Goal: Task Accomplishment & Management: Manage account settings

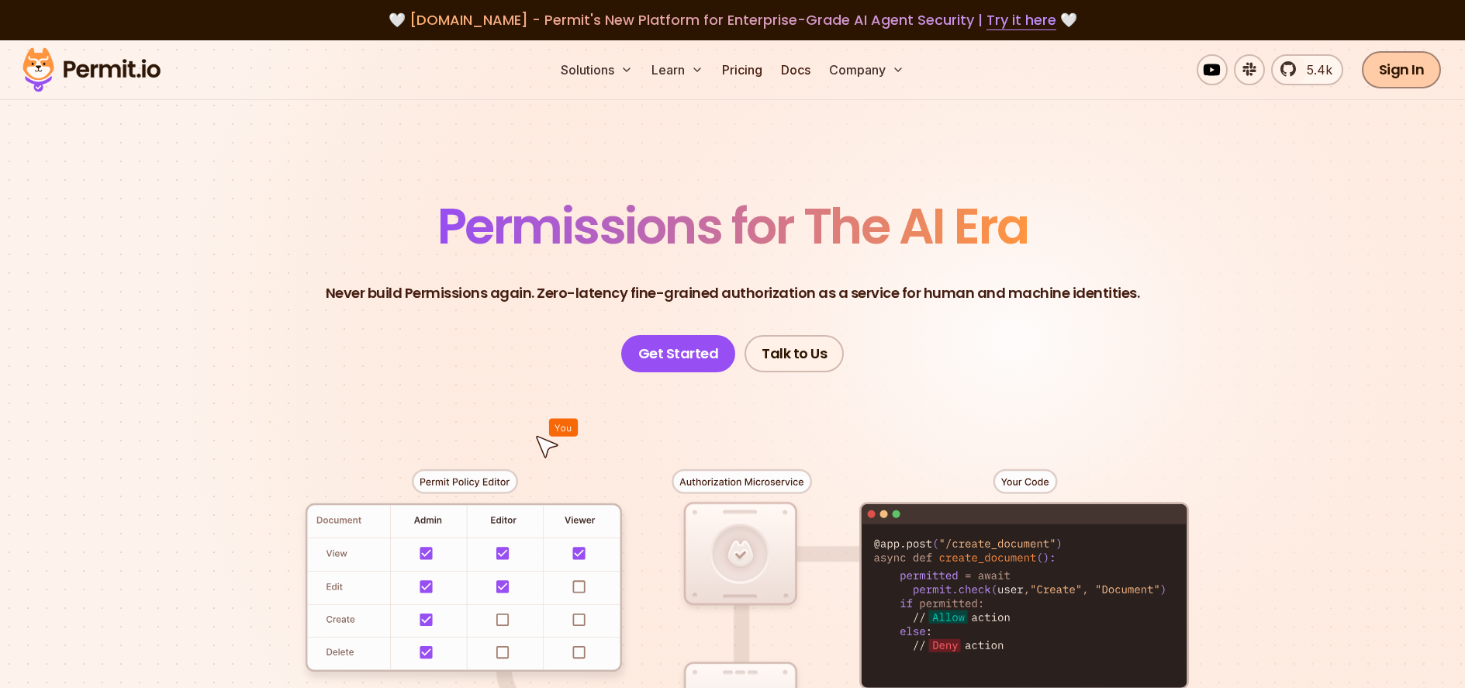
click at [1423, 71] on link "Sign In" at bounding box center [1402, 69] width 80 height 37
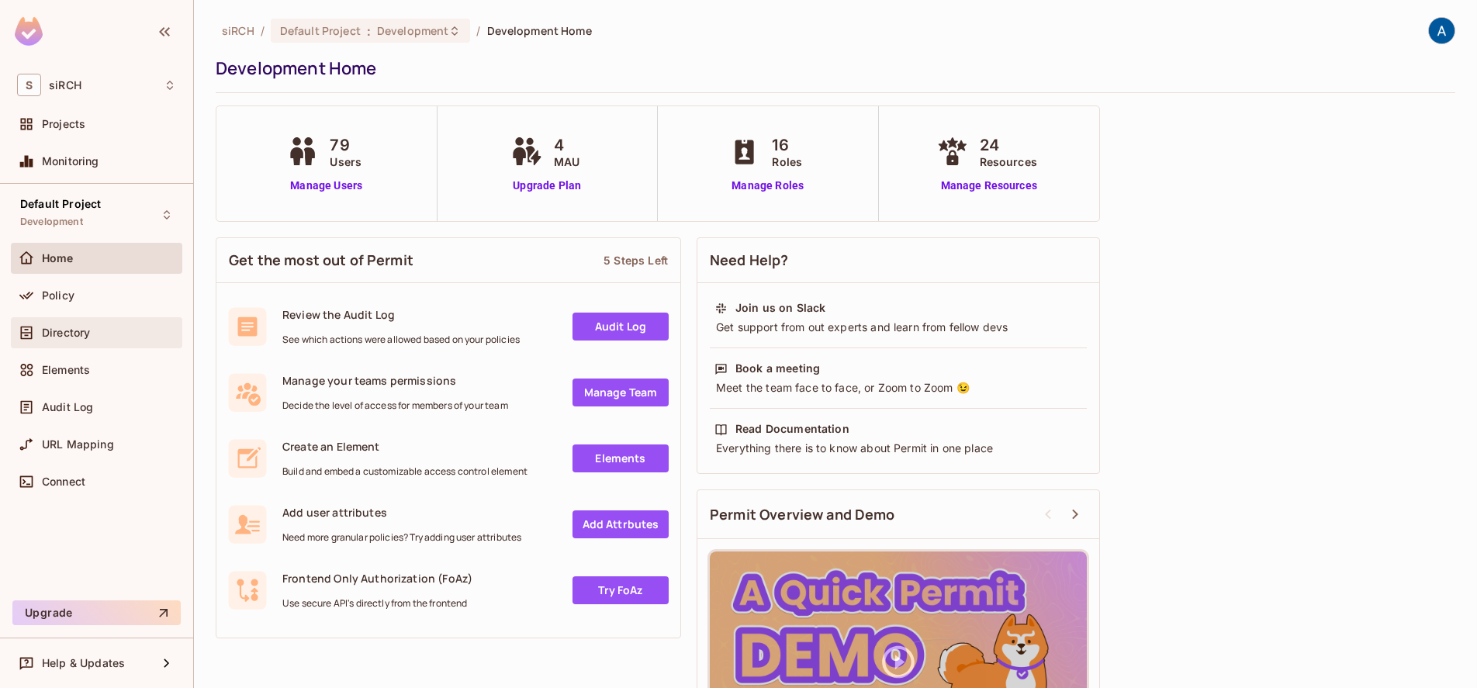
click at [85, 330] on span "Directory" at bounding box center [66, 333] width 48 height 12
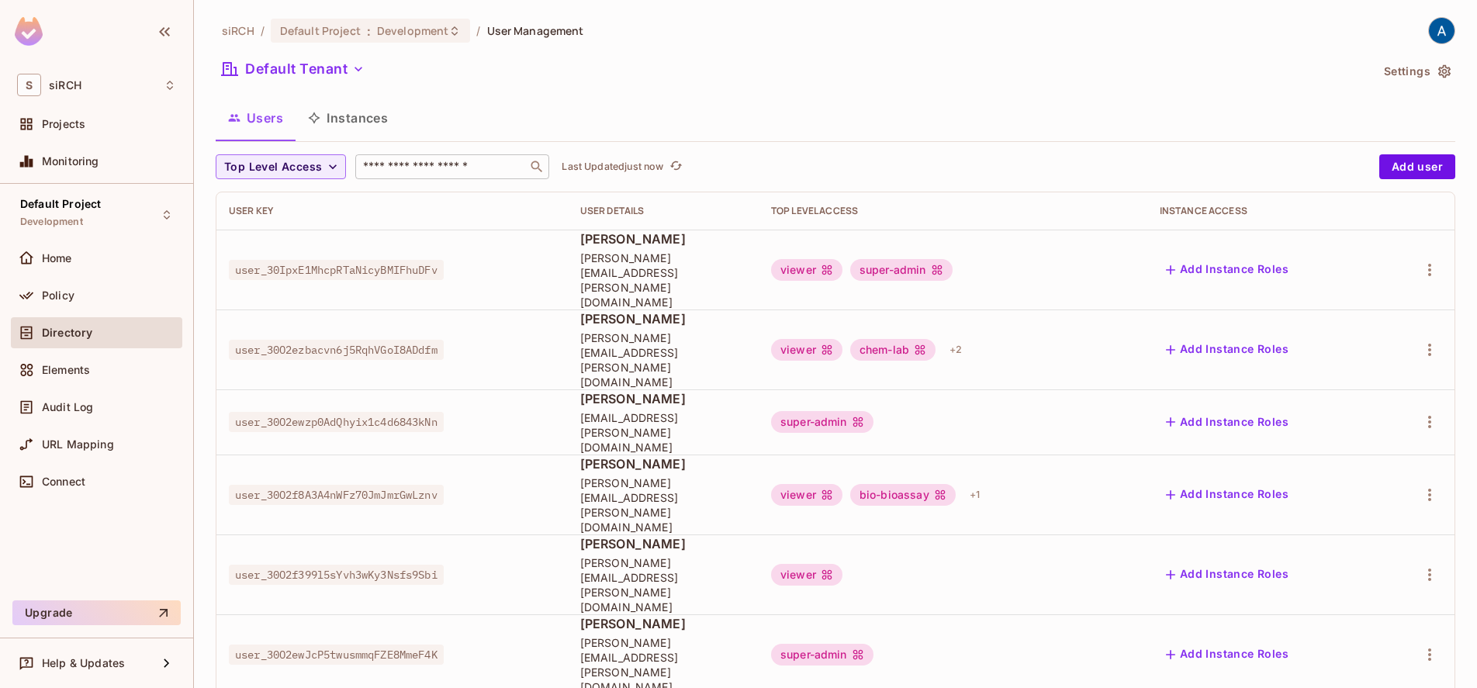
click at [424, 164] on input "text" at bounding box center [441, 167] width 163 height 16
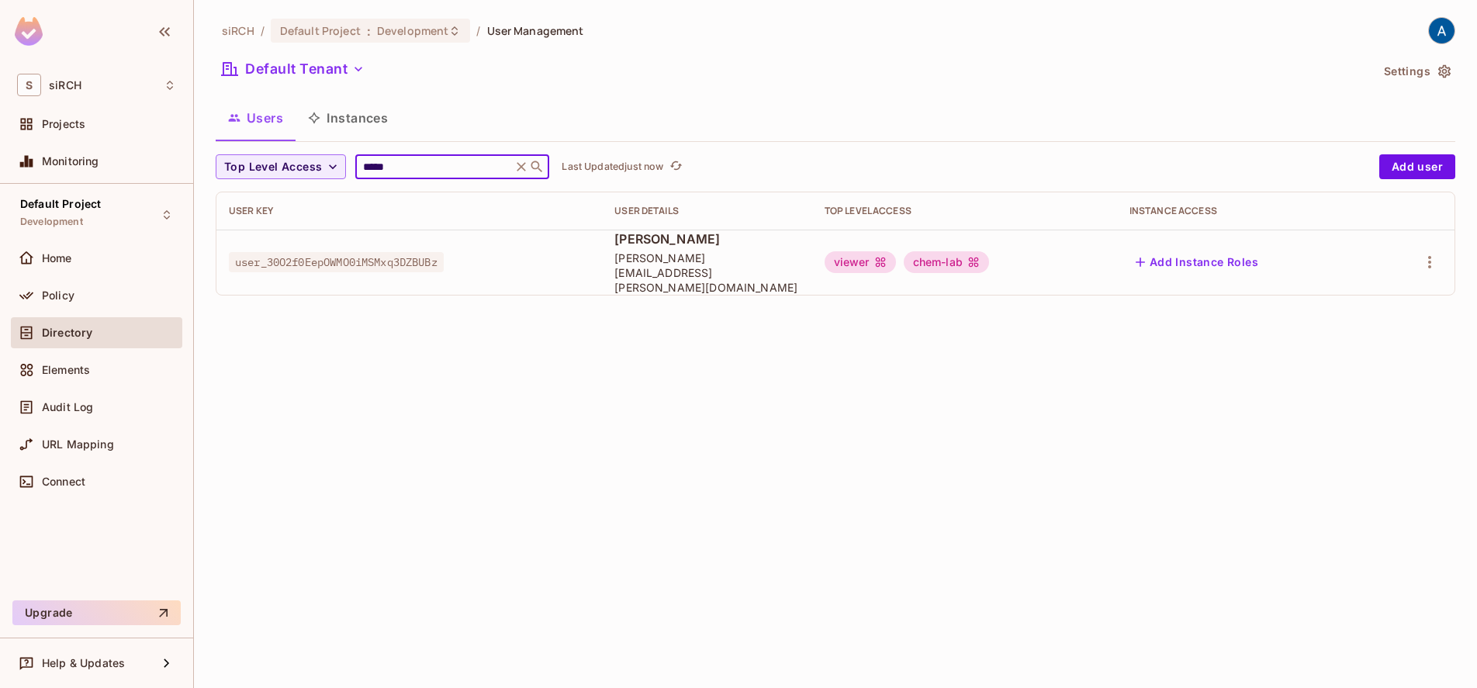
type input "*****"
click at [1252, 262] on button "Add Instance Roles" at bounding box center [1197, 262] width 135 height 25
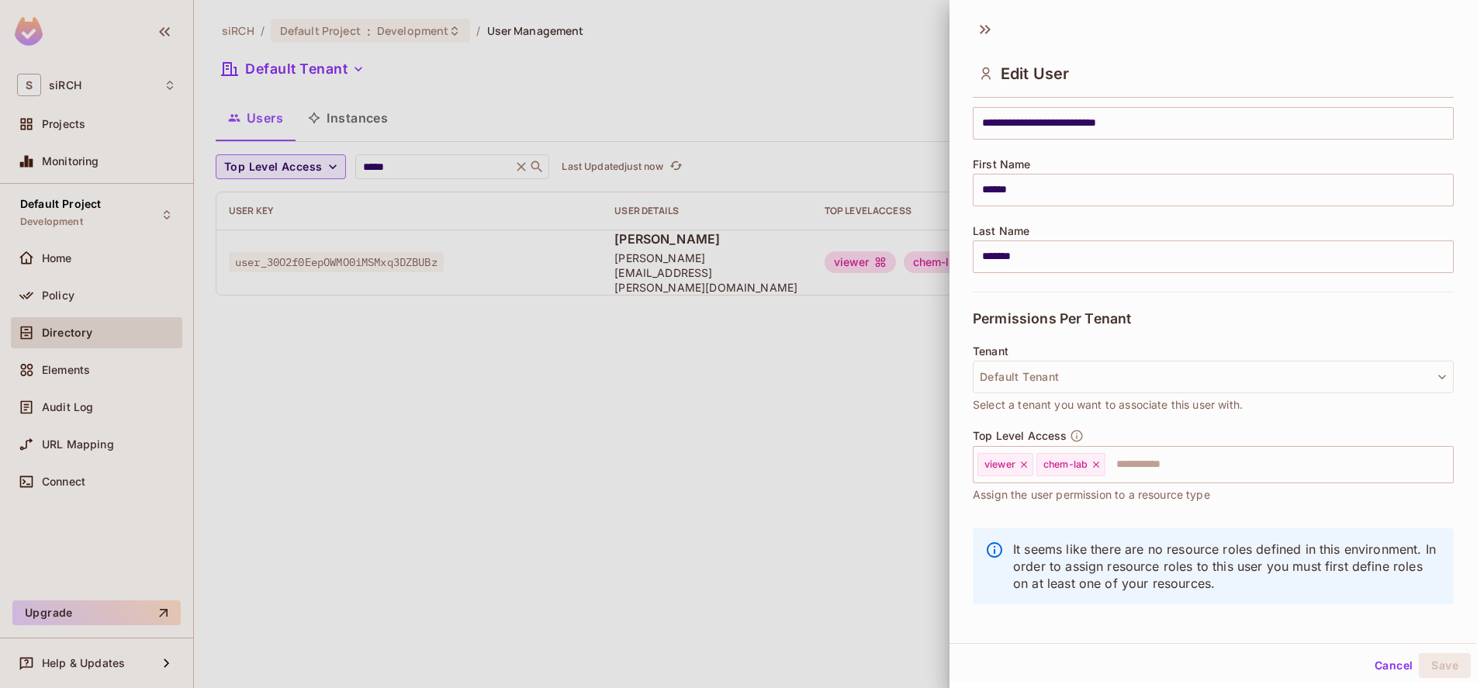
scroll to position [151, 0]
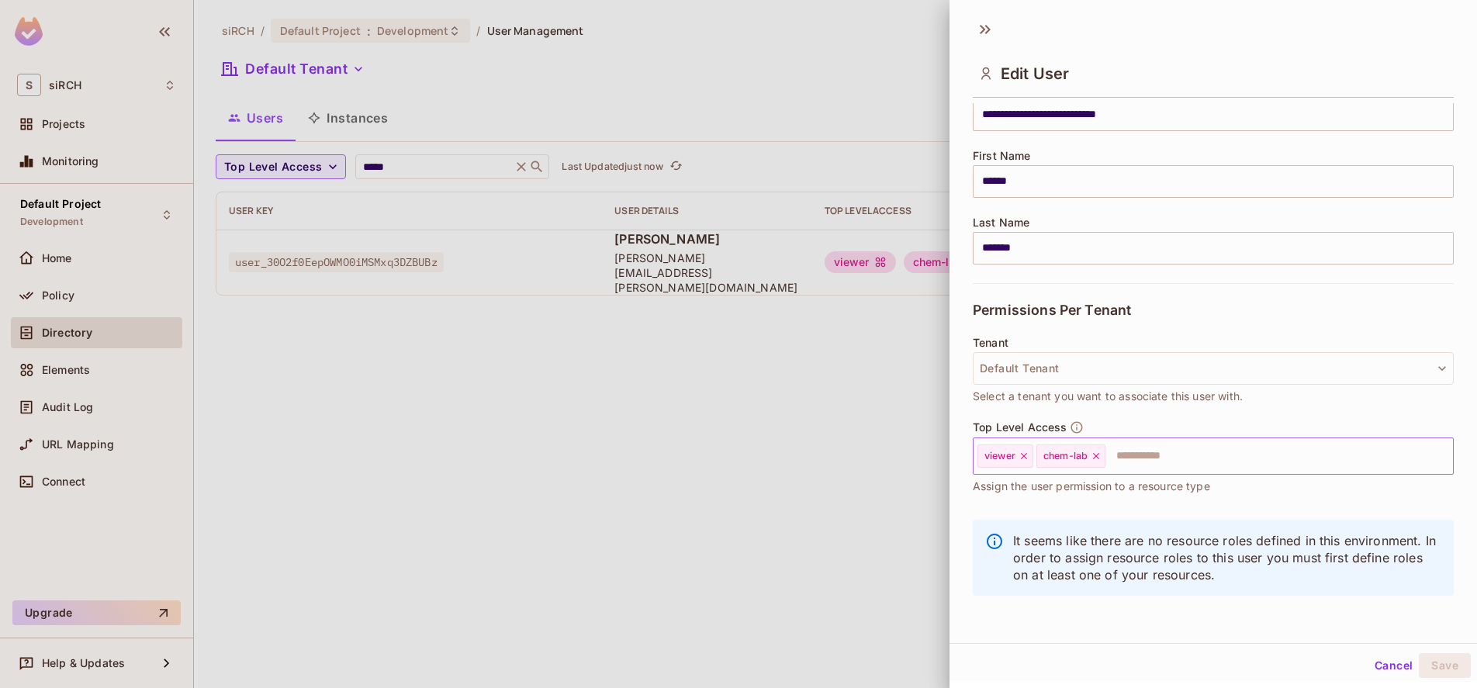
click at [1099, 459] on icon at bounding box center [1096, 456] width 11 height 11
click at [1028, 458] on icon at bounding box center [1024, 456] width 11 height 11
click at [998, 459] on input "text" at bounding box center [1200, 456] width 448 height 31
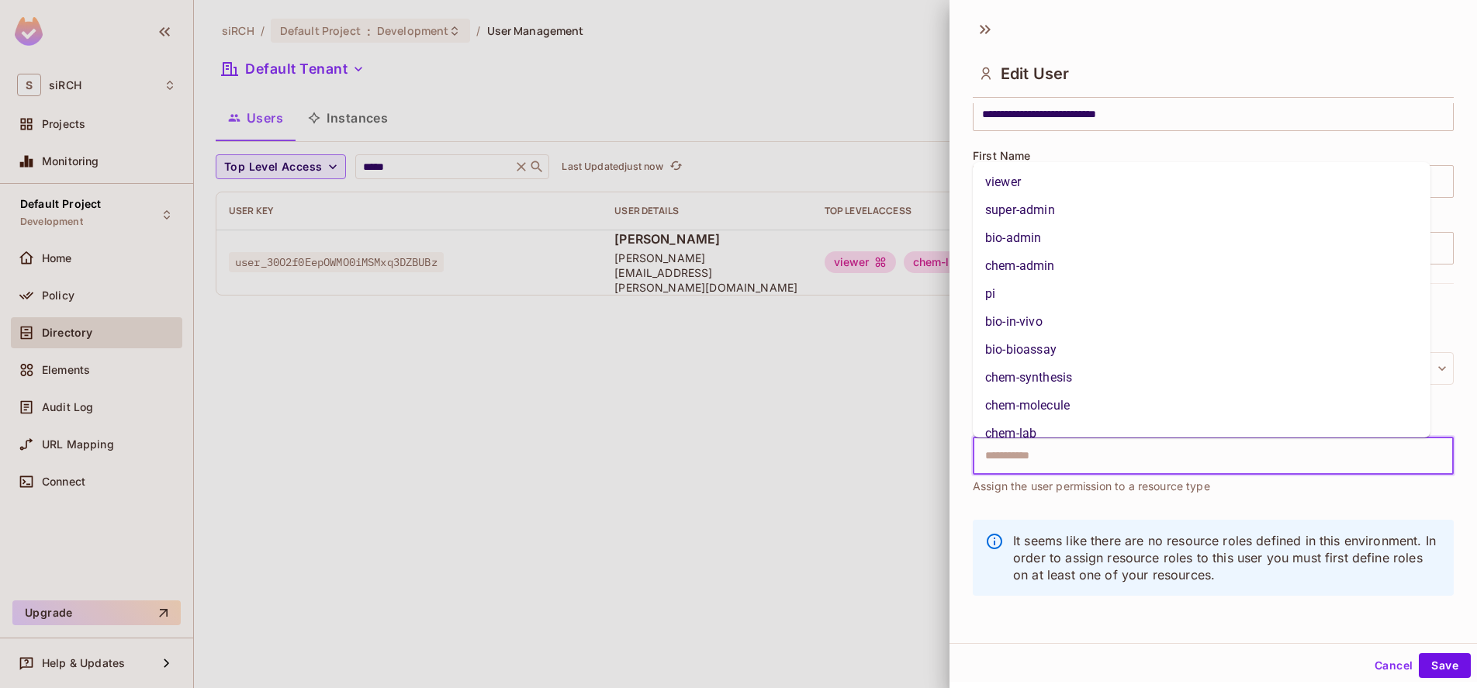
click at [1044, 222] on li "super-admin" at bounding box center [1202, 210] width 458 height 28
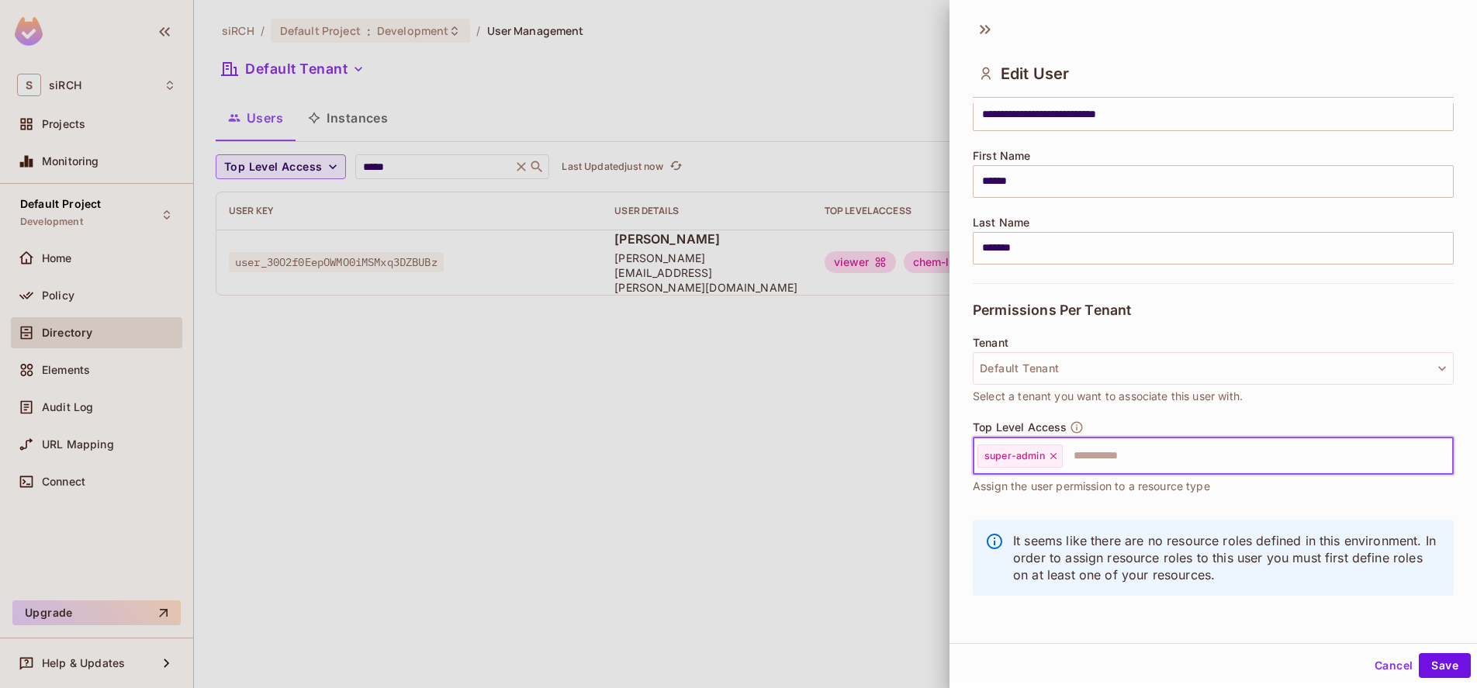
scroll to position [2, 0]
click at [1442, 667] on button "Save" at bounding box center [1445, 663] width 52 height 25
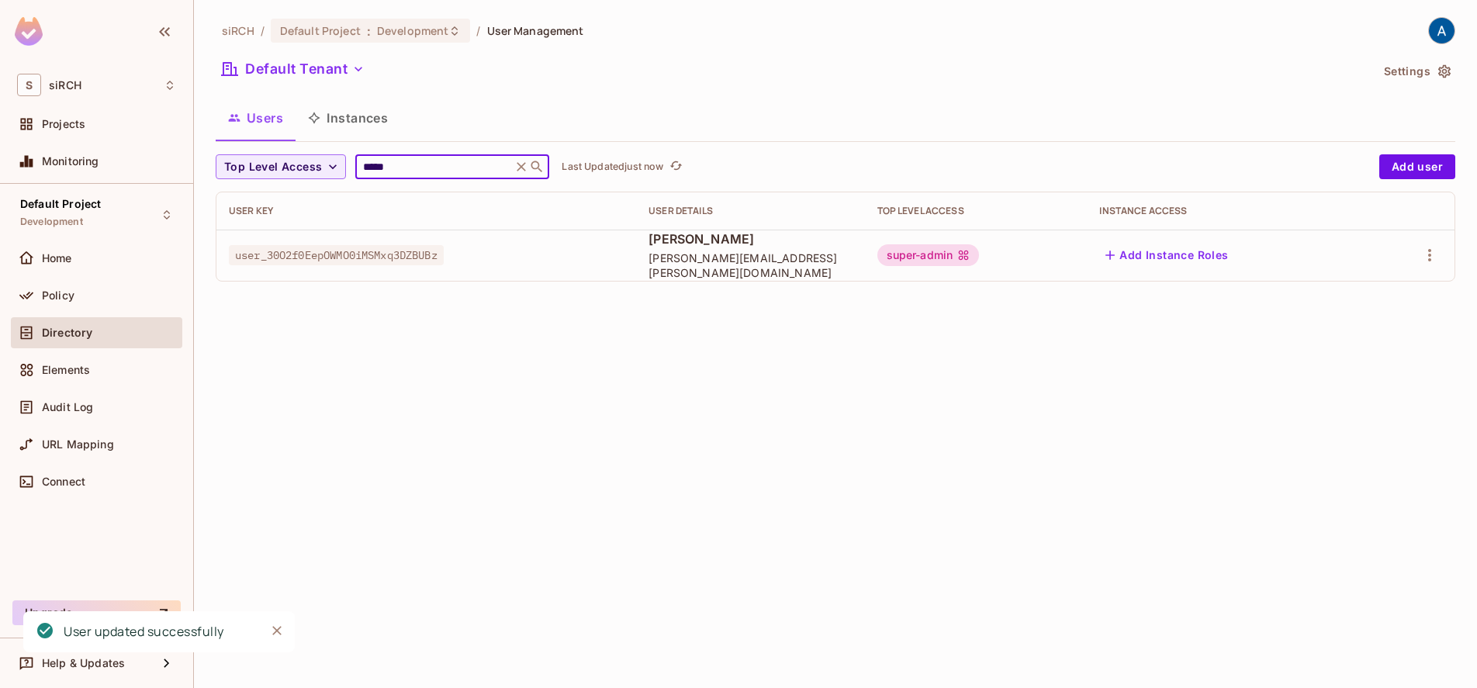
drag, startPoint x: 435, startPoint y: 165, endPoint x: 348, endPoint y: 167, distance: 87.7
click at [348, 167] on div "Top Level Access ***** ​ Last Updated just now" at bounding box center [794, 166] width 1156 height 25
type input "****"
click at [1431, 258] on icon "button" at bounding box center [1429, 255] width 19 height 19
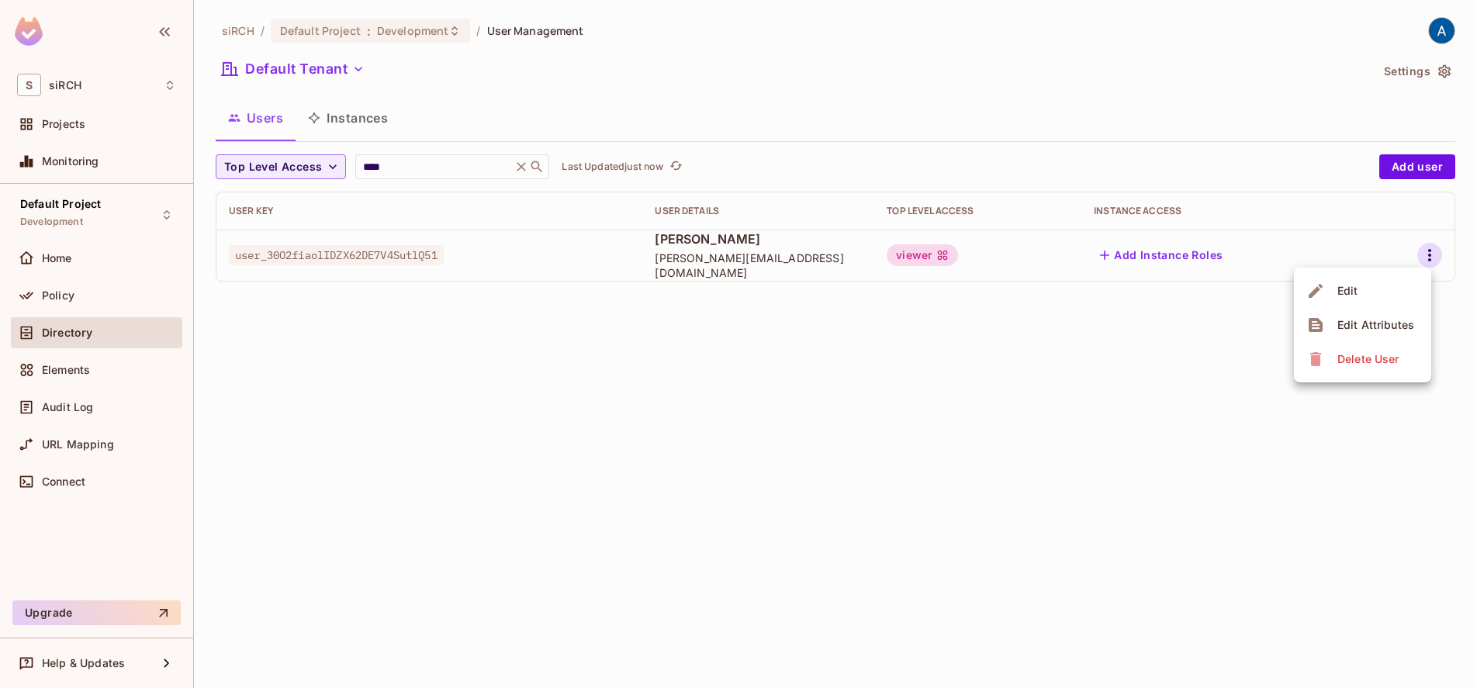
click at [1196, 253] on div at bounding box center [738, 344] width 1477 height 688
click at [1164, 255] on button "Add Instance Roles" at bounding box center [1161, 255] width 135 height 25
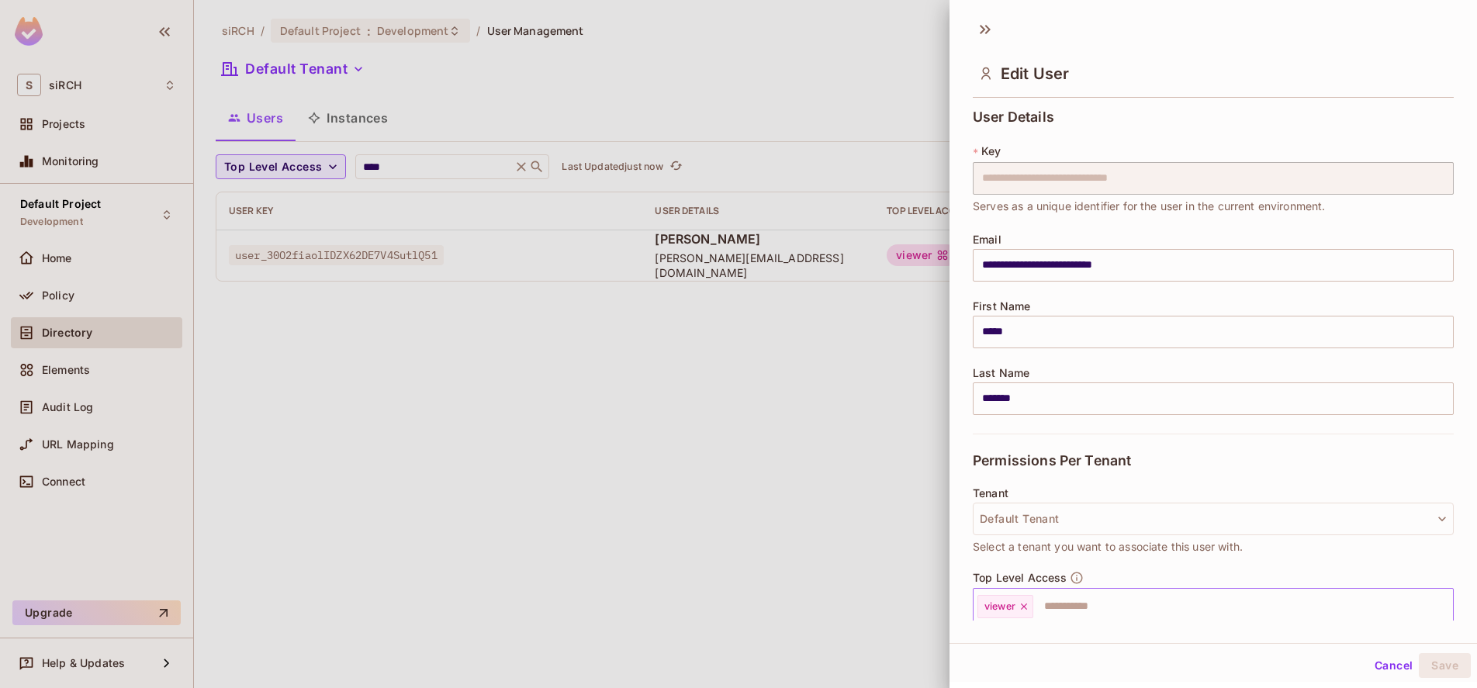
click at [1028, 610] on icon at bounding box center [1024, 606] width 11 height 11
click at [1048, 607] on input "text" at bounding box center [1200, 606] width 448 height 31
type input "*****"
click at [1033, 650] on li "super-admin" at bounding box center [1202, 645] width 458 height 28
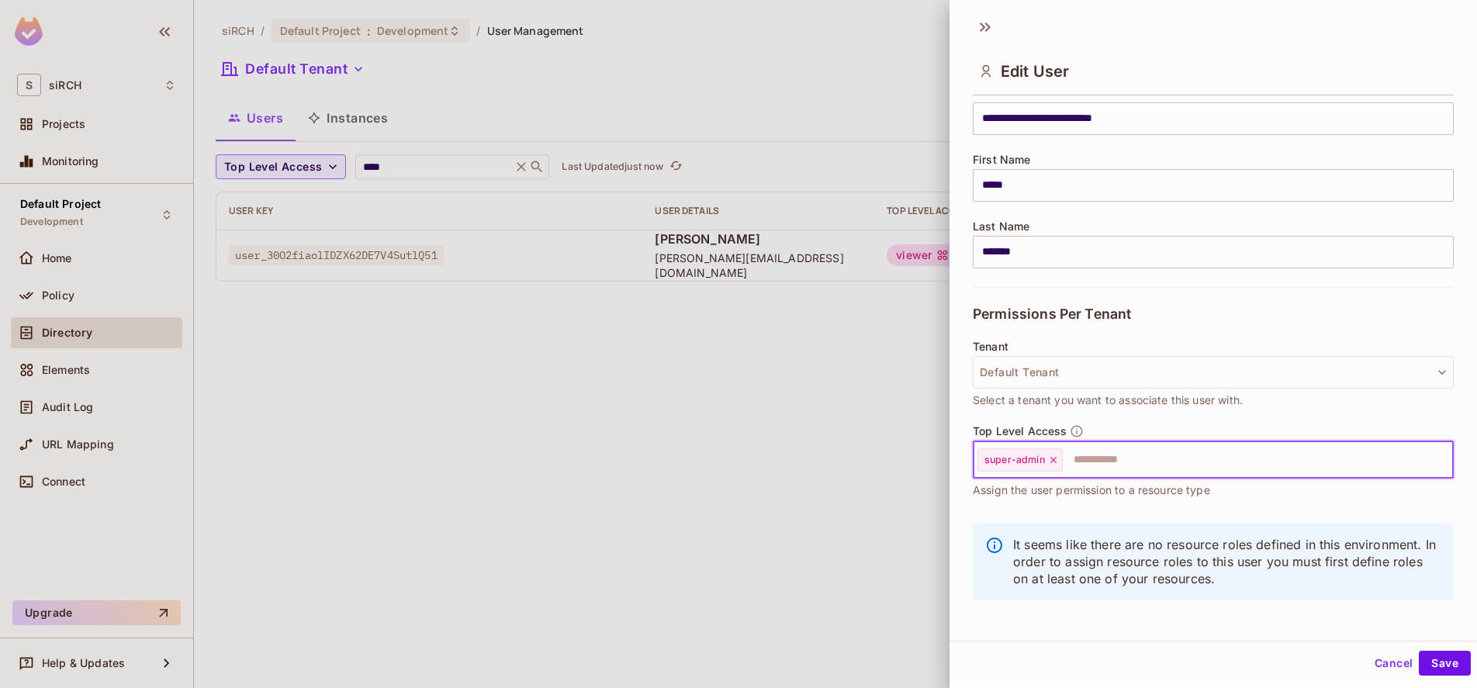
scroll to position [151, 0]
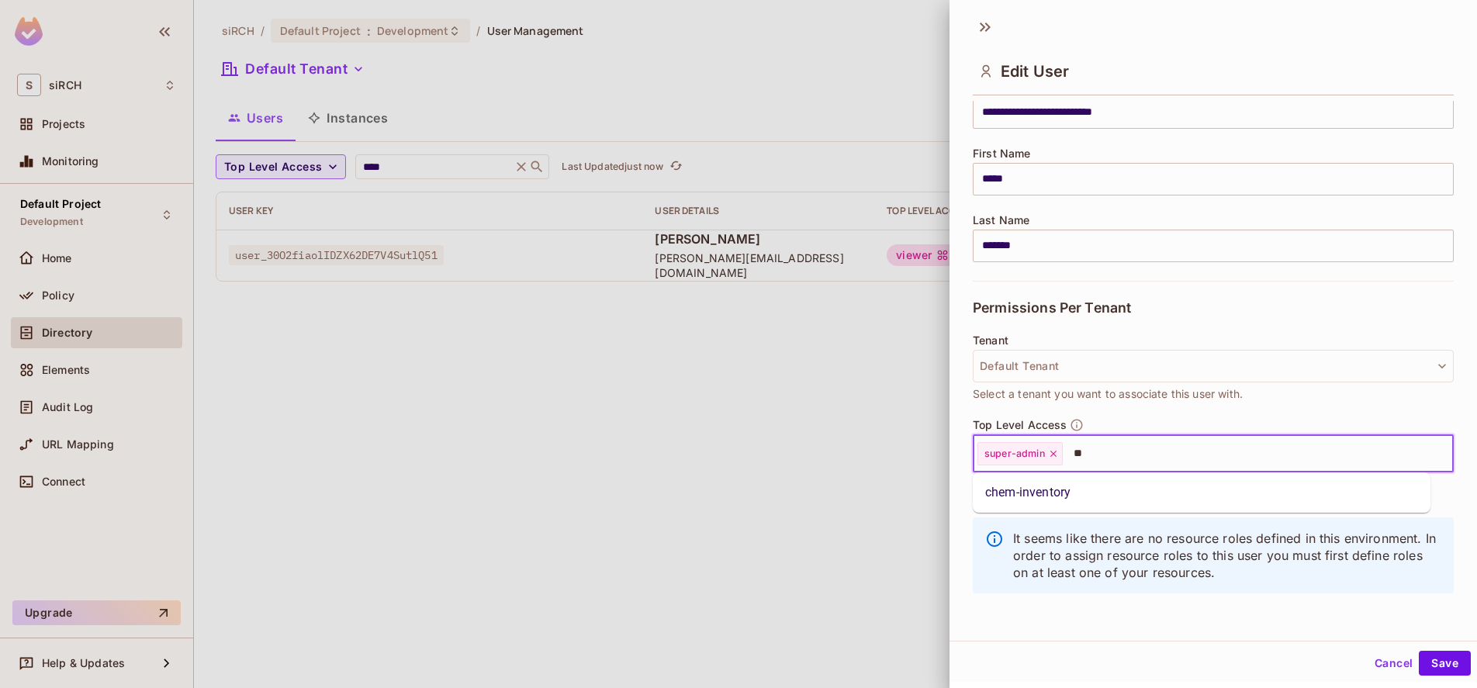
type input "*"
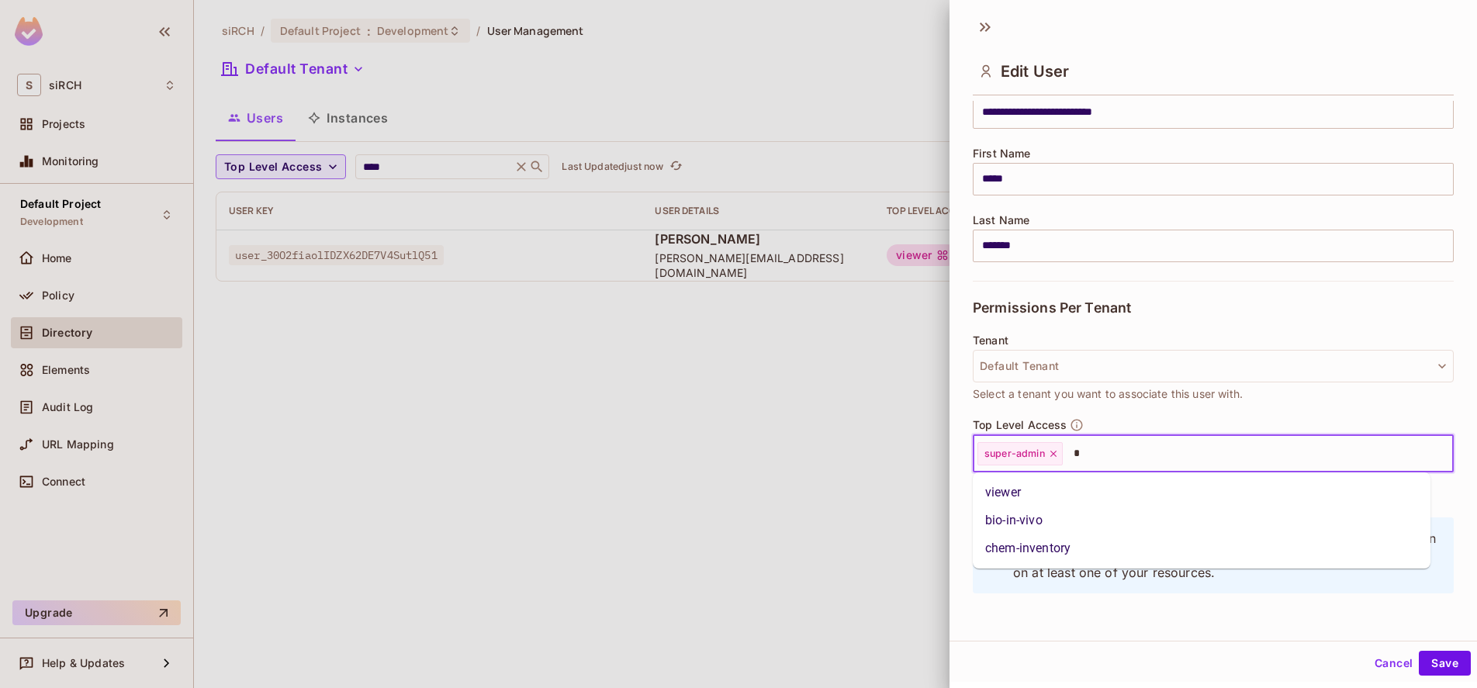
click at [1036, 493] on li "viewer" at bounding box center [1202, 493] width 458 height 28
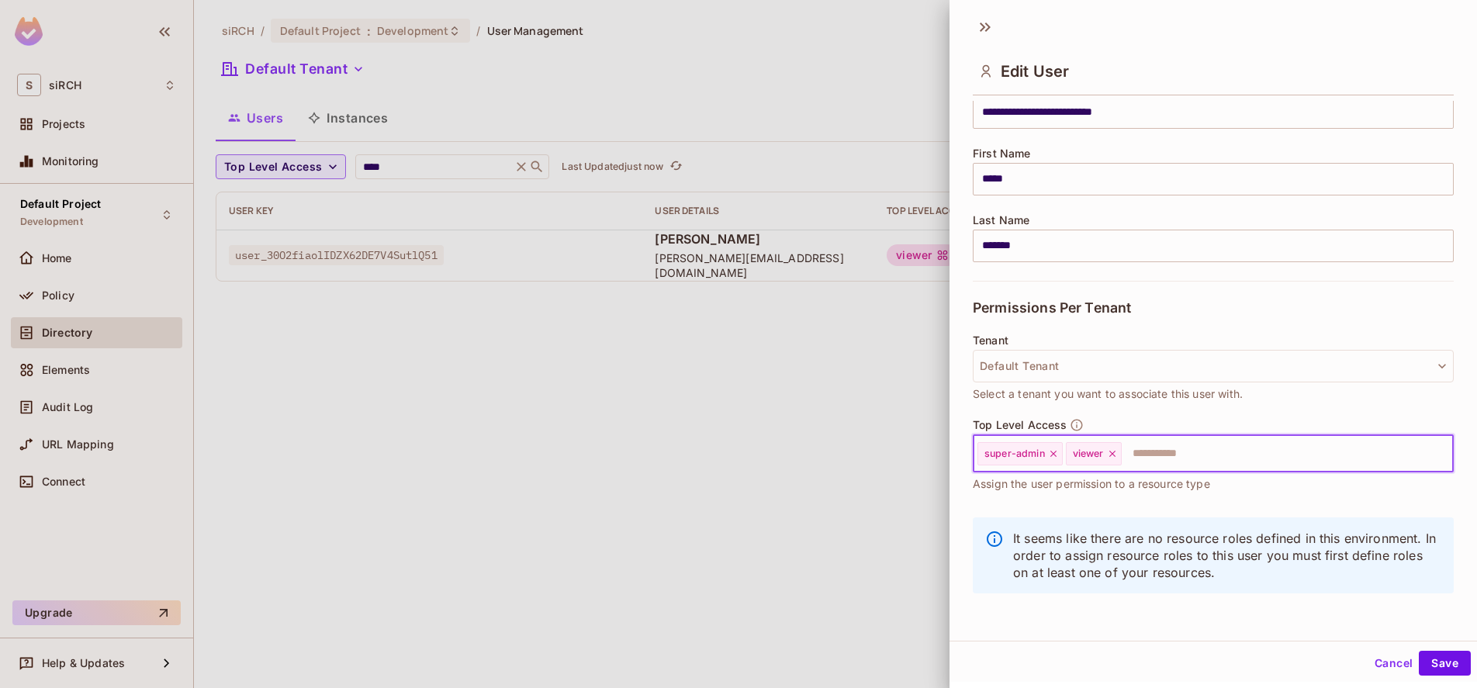
click at [1109, 454] on icon at bounding box center [1112, 453] width 11 height 11
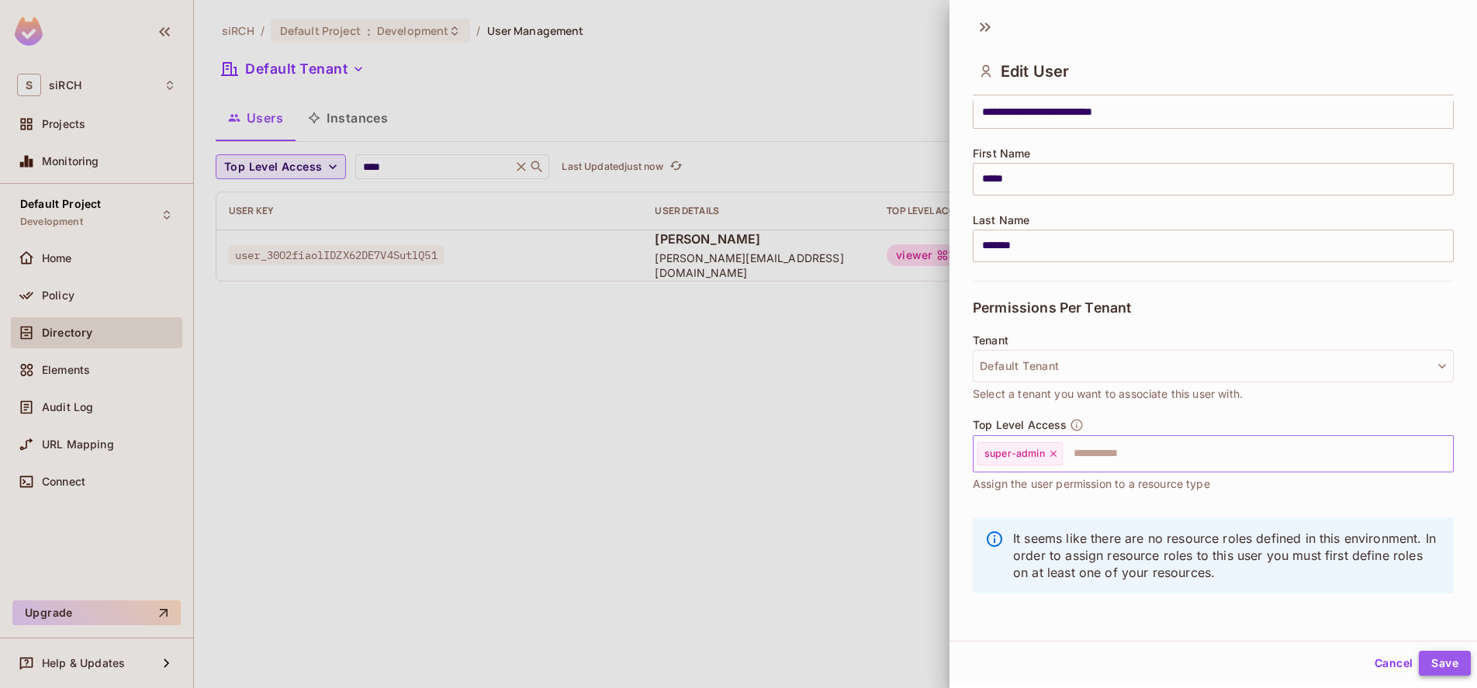
click at [1440, 666] on button "Save" at bounding box center [1445, 663] width 52 height 25
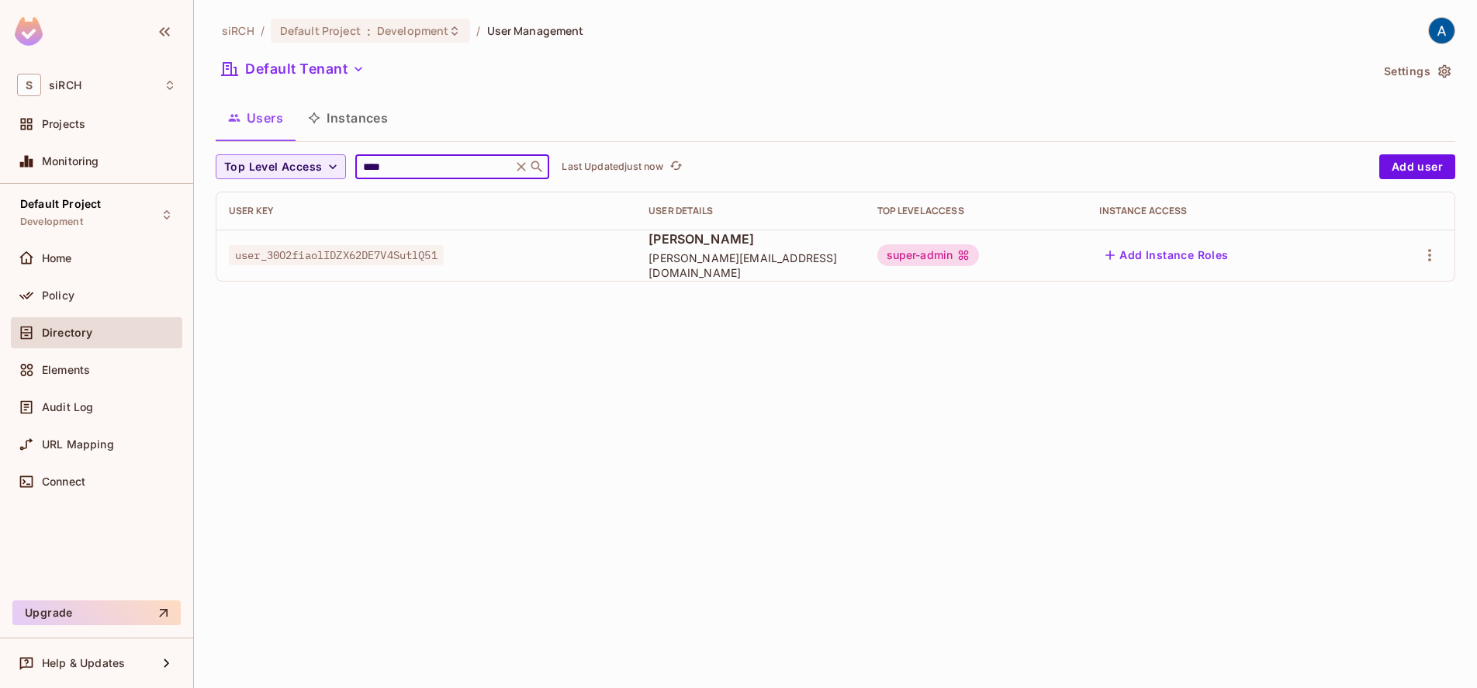
click at [429, 159] on input "****" at bounding box center [433, 167] width 147 height 16
type input "*"
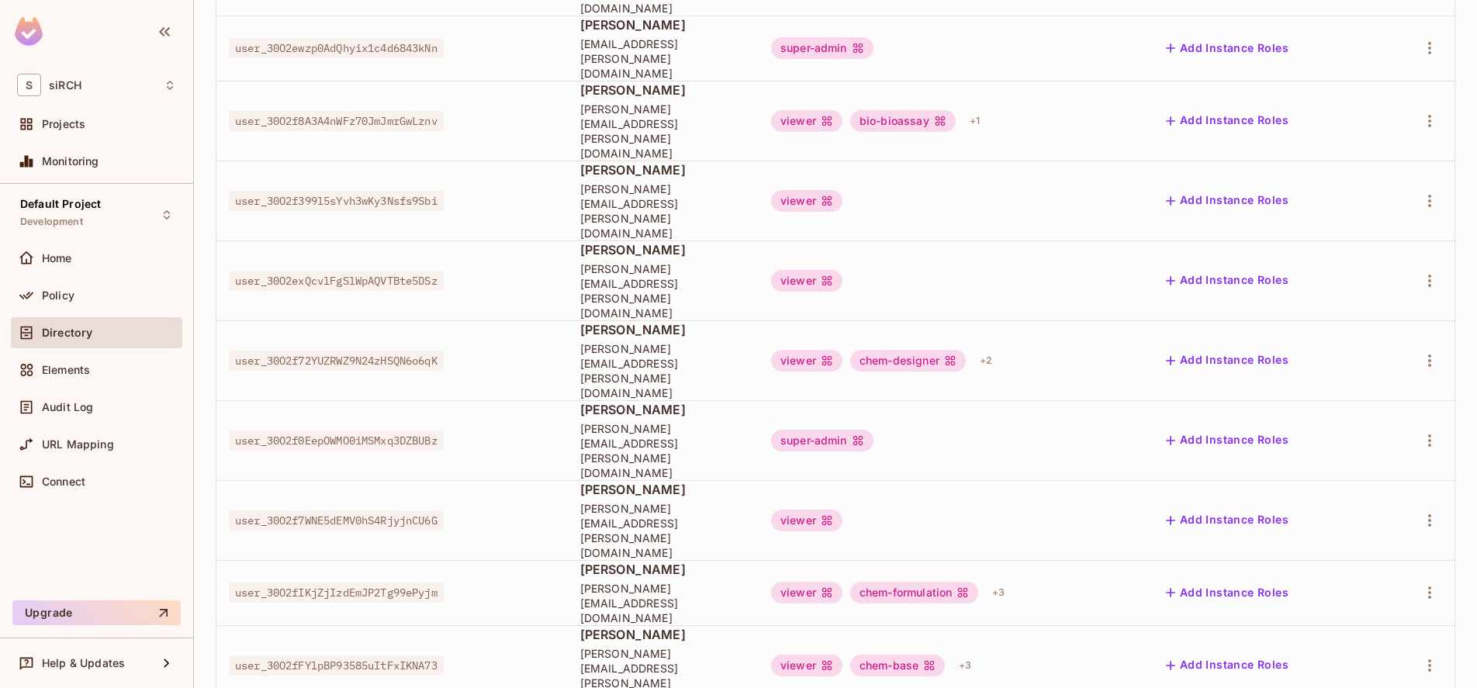
scroll to position [396, 0]
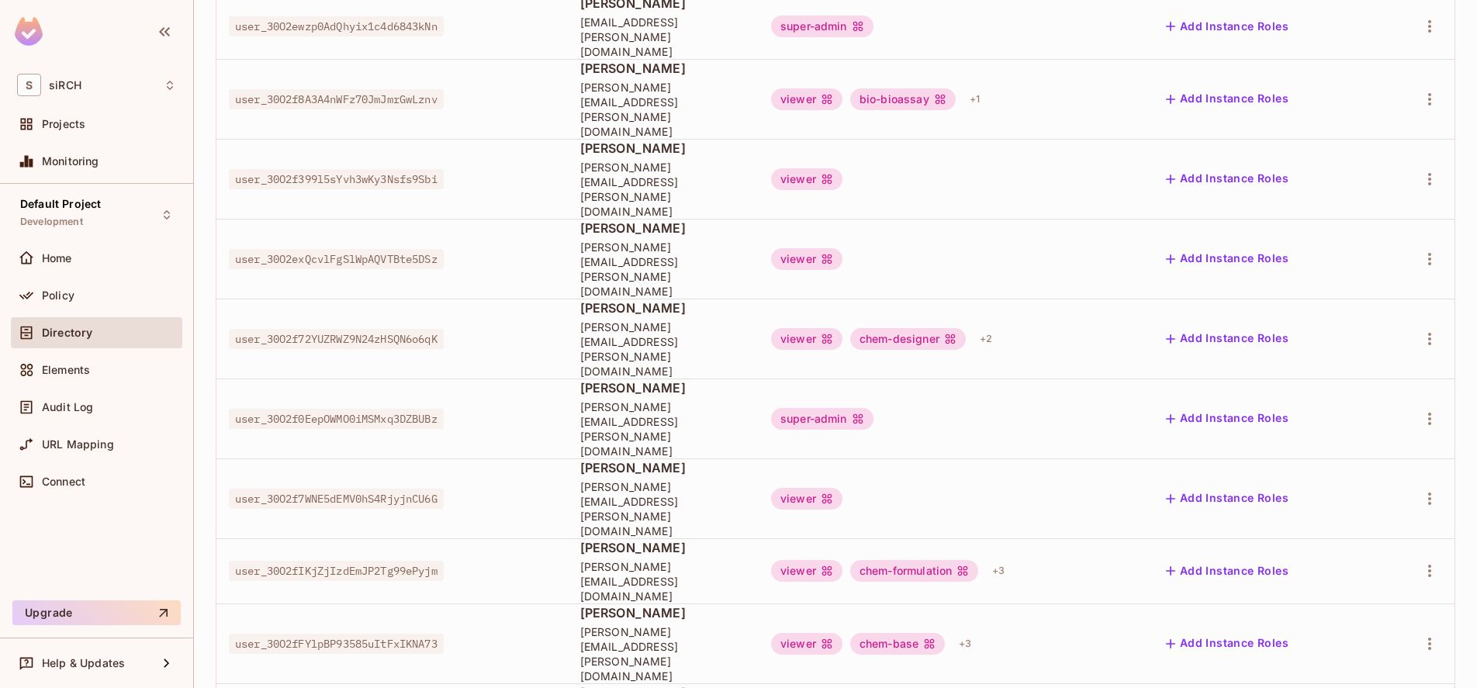
type input "*"
click at [1408, 629] on body "S siRCH Projects Monitoring Default Project Development Home Policy Directory E…" at bounding box center [738, 344] width 1477 height 688
click at [1409, 659] on li "100 / page" at bounding box center [1392, 653] width 78 height 33
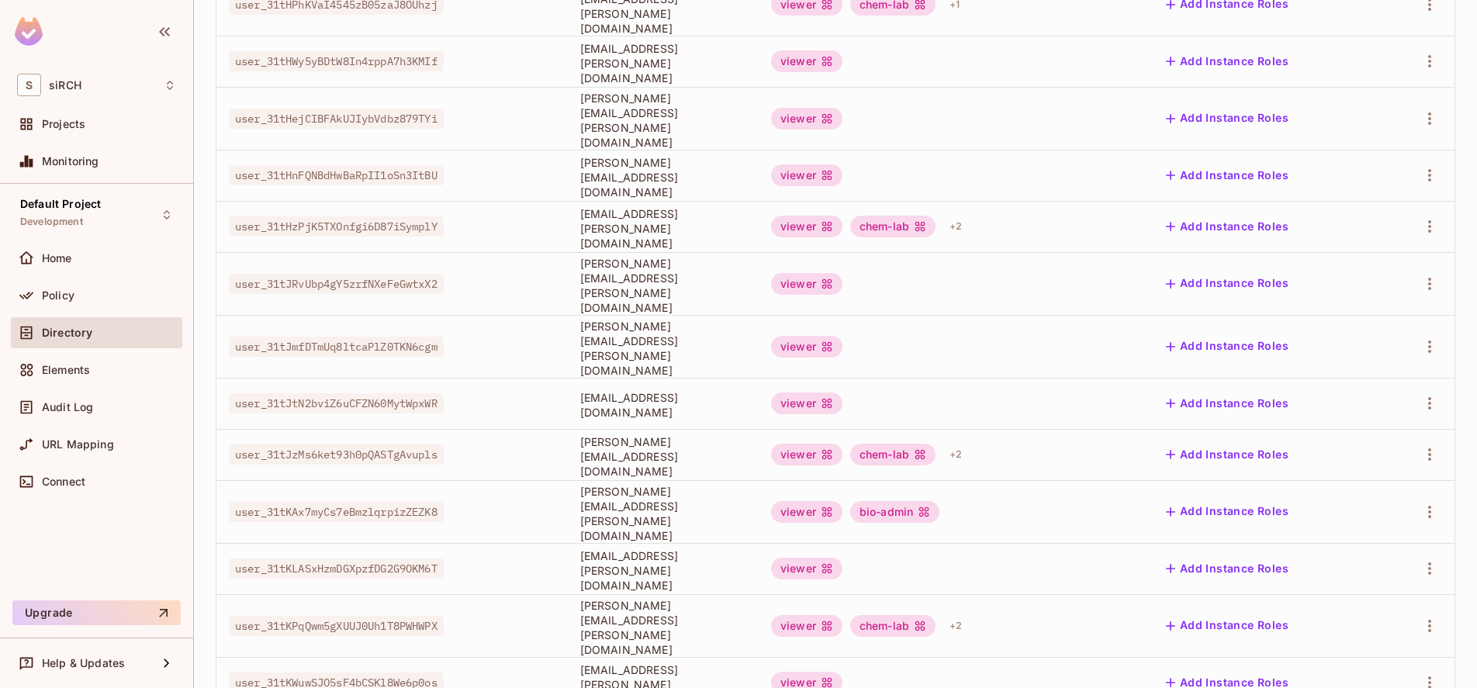
scroll to position [3417, 0]
